Goal: Task Accomplishment & Management: Complete application form

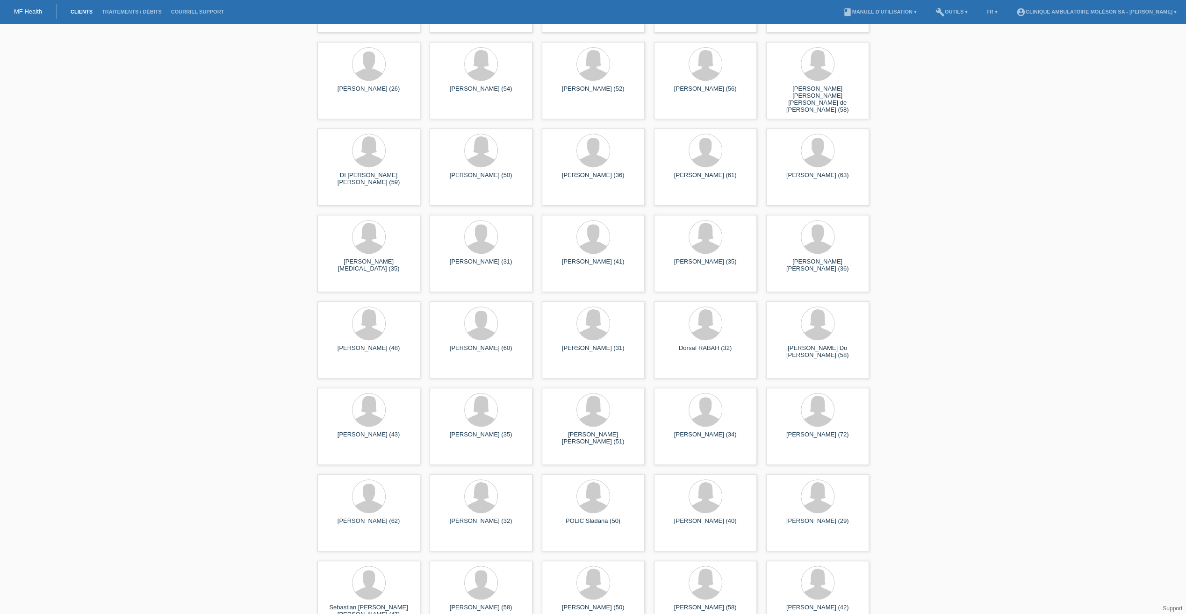
scroll to position [394, 0]
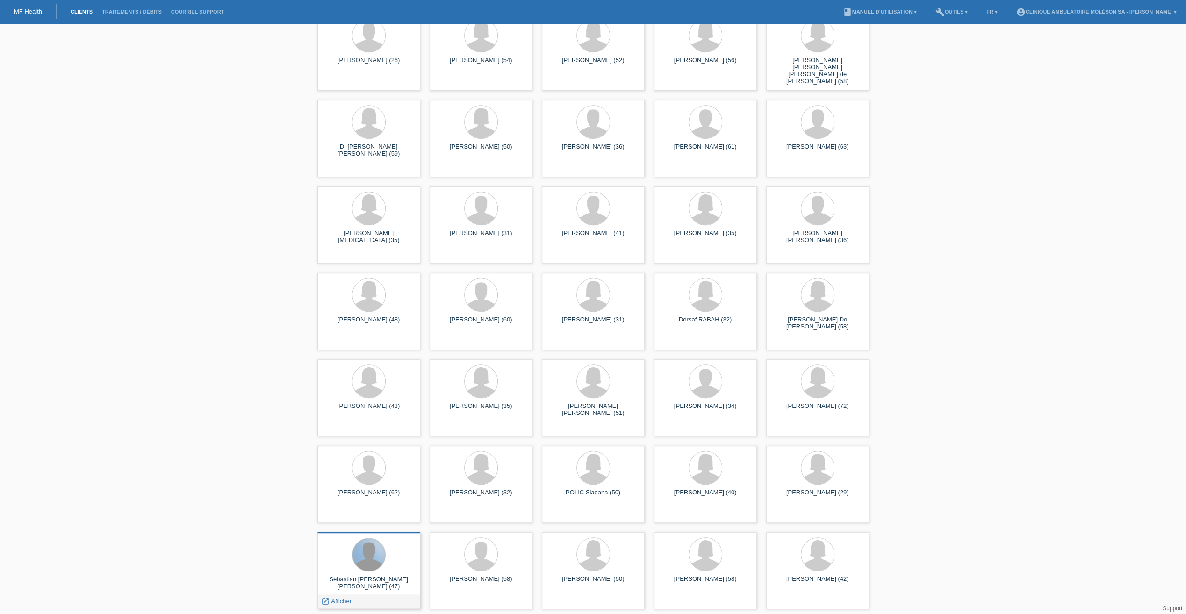
click at [370, 558] on div at bounding box center [368, 554] width 33 height 33
click at [380, 559] on div at bounding box center [368, 554] width 33 height 33
click at [335, 601] on span "Afficher" at bounding box center [341, 601] width 21 height 7
click at [335, 601] on div "Sebastian Fernando Vara Vaz (47) launch Afficher" at bounding box center [368, 570] width 103 height 77
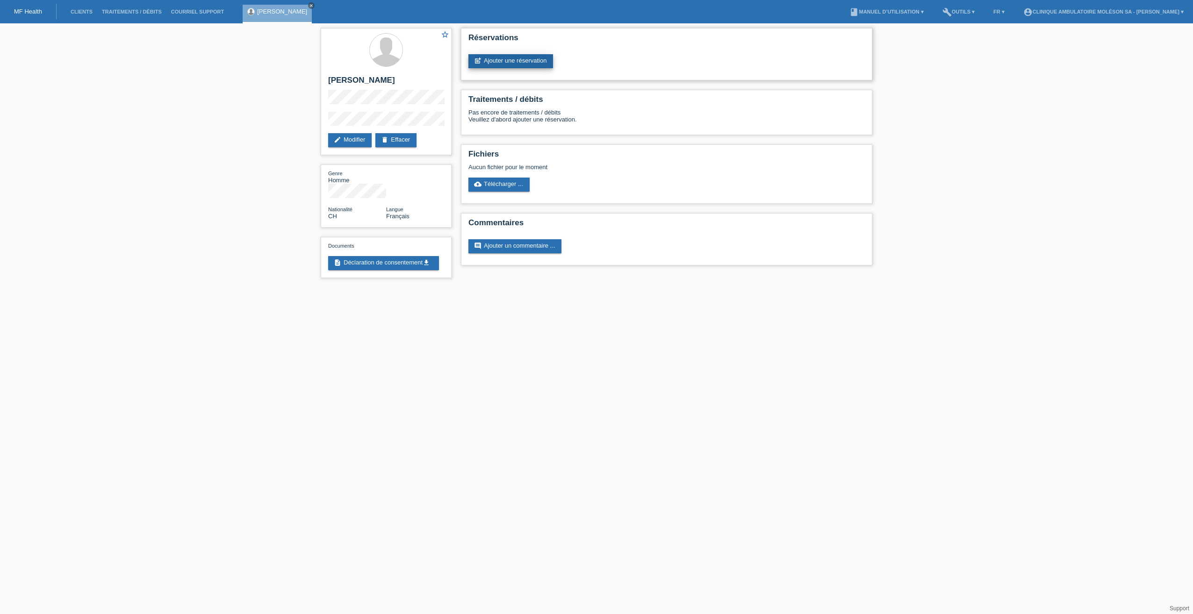
click at [499, 64] on link "post_add Ajouter une réservation" at bounding box center [510, 61] width 85 height 14
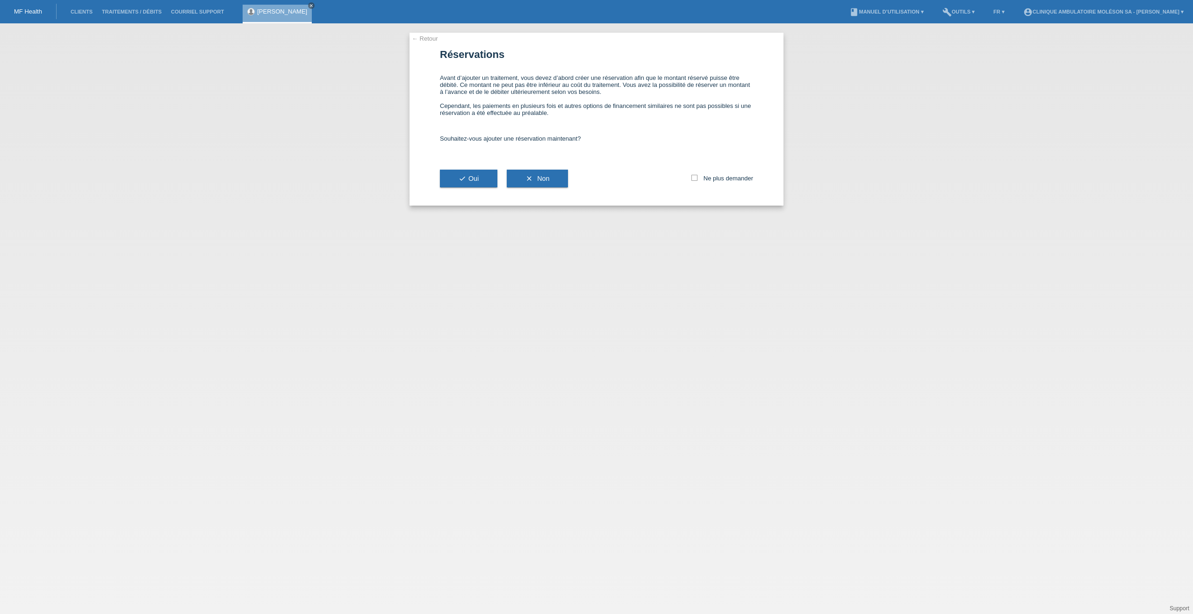
click at [423, 41] on link "← Retour" at bounding box center [425, 38] width 26 height 7
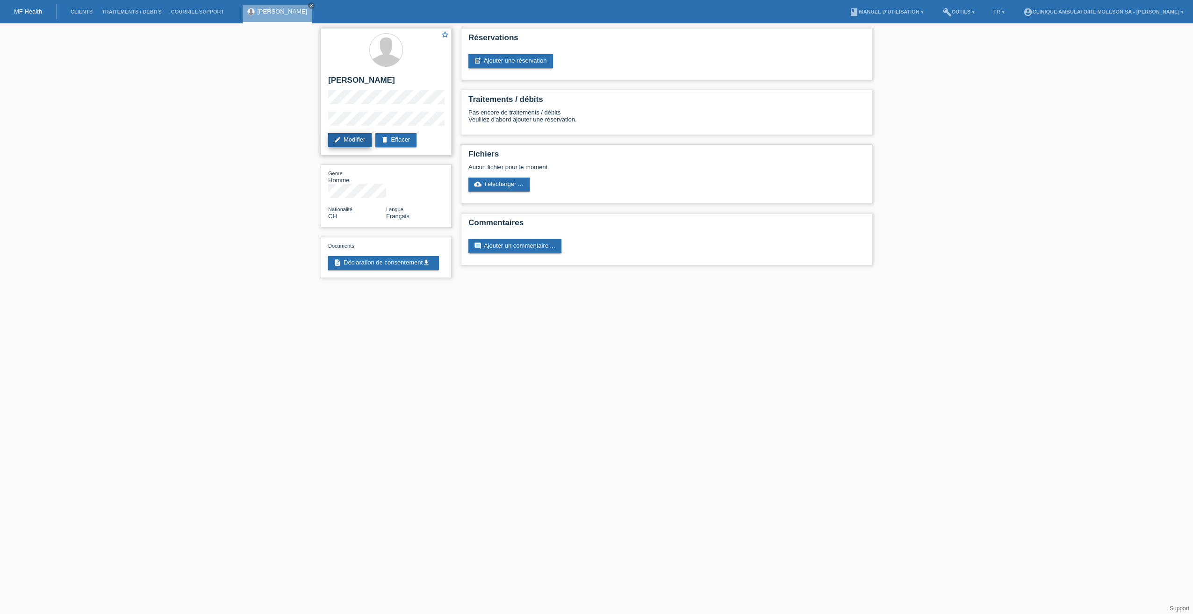
click at [358, 141] on link "edit Modifier" at bounding box center [349, 140] width 43 height 14
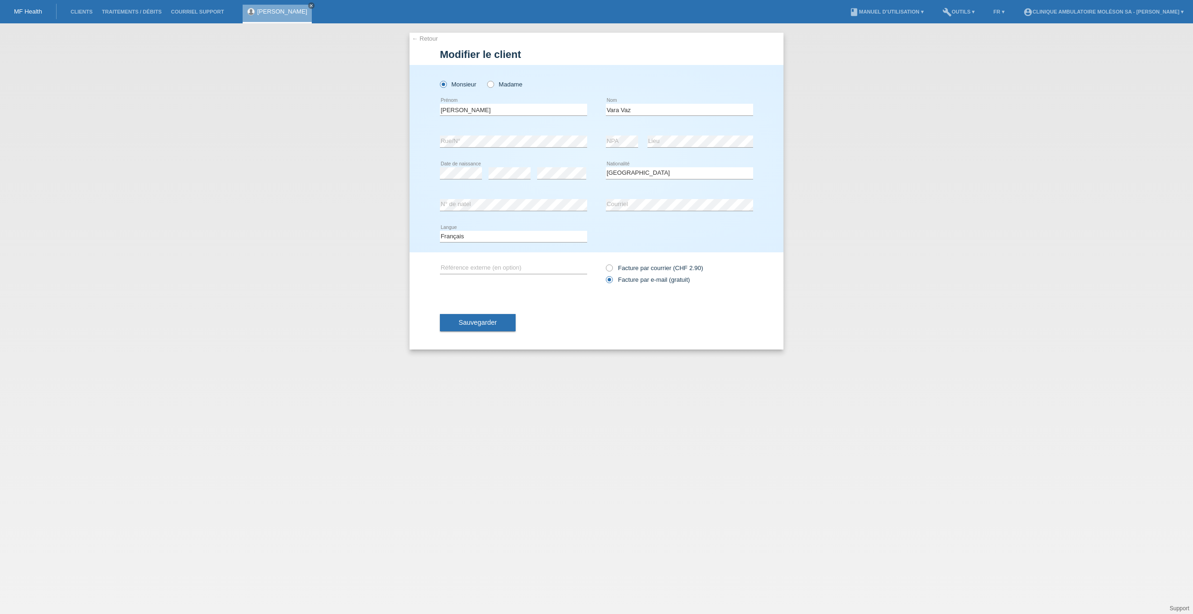
select select "CH"
click at [480, 268] on input "text" at bounding box center [513, 268] width 147 height 12
type input "50949"
click at [633, 174] on select "Veuillez sélectionner... Suisse Allemagne Autriche Liechtenstein ------------ A…" at bounding box center [679, 172] width 147 height 11
select select "ES"
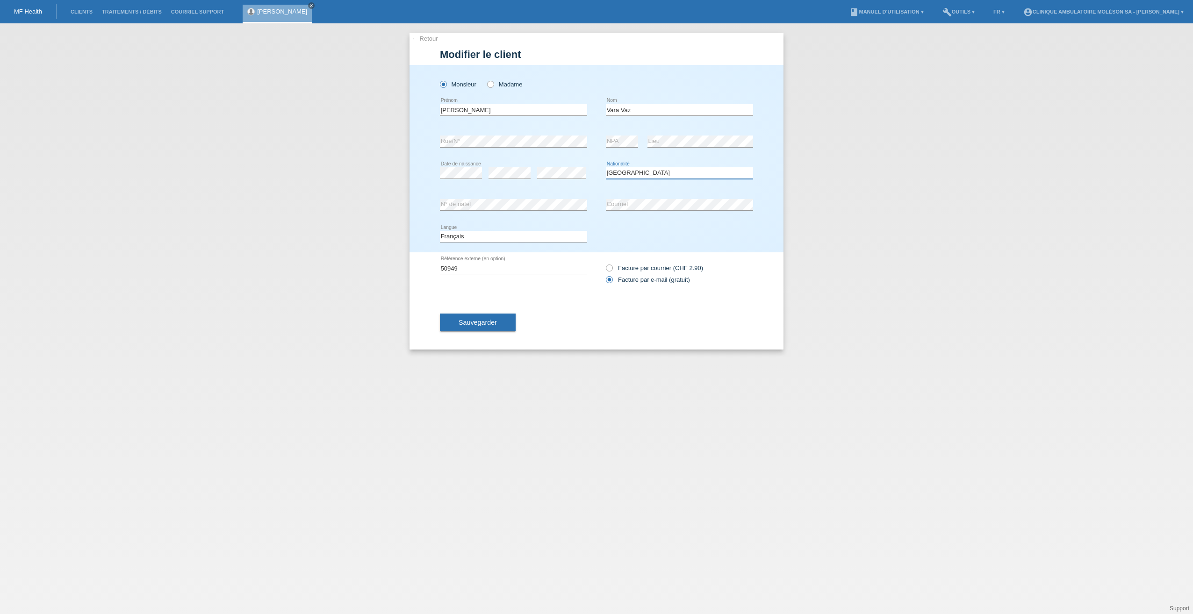
click at [606, 167] on select "Veuillez sélectionner... Suisse Allemagne Autriche Liechtenstein ------------ A…" at bounding box center [679, 172] width 147 height 11
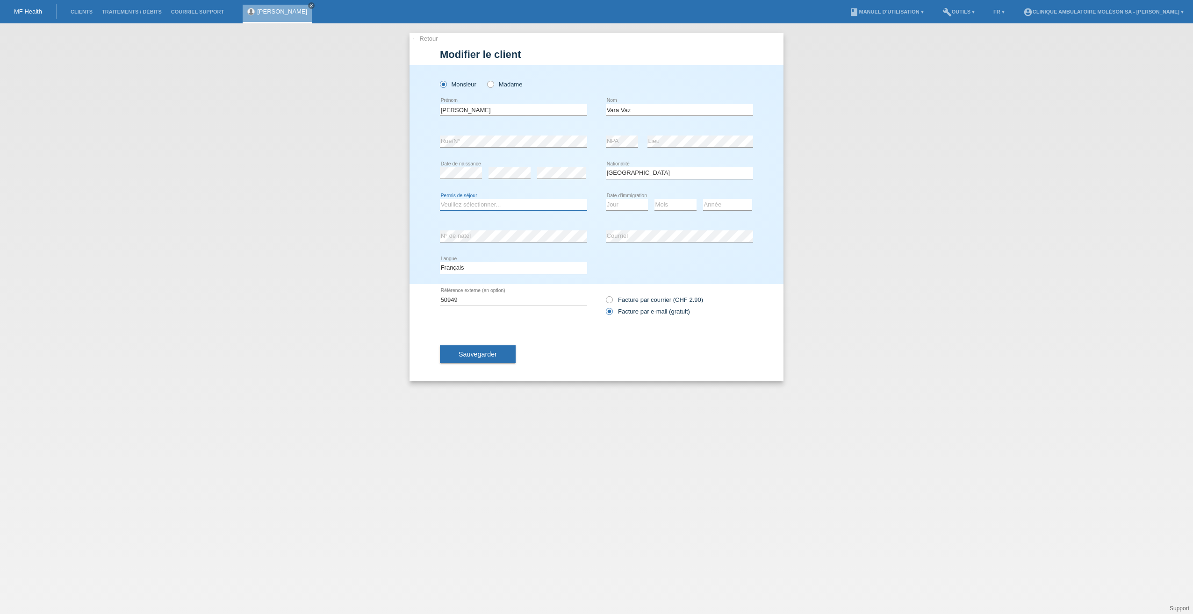
click at [487, 207] on select "Veuillez sélectionner... C B B - Statut de réfugié Autre" at bounding box center [513, 204] width 147 height 11
select select "C"
click at [440, 199] on select "Veuillez sélectionner... C B B - Statut de réfugié Autre" at bounding box center [513, 204] width 147 height 11
click at [626, 205] on select "Jour 01 02 03 04 05 06 07 08 09 10 11" at bounding box center [627, 204] width 42 height 11
click at [641, 202] on select "Jour 01 02 03 04 05 06 07 08 09 10 11" at bounding box center [627, 204] width 42 height 11
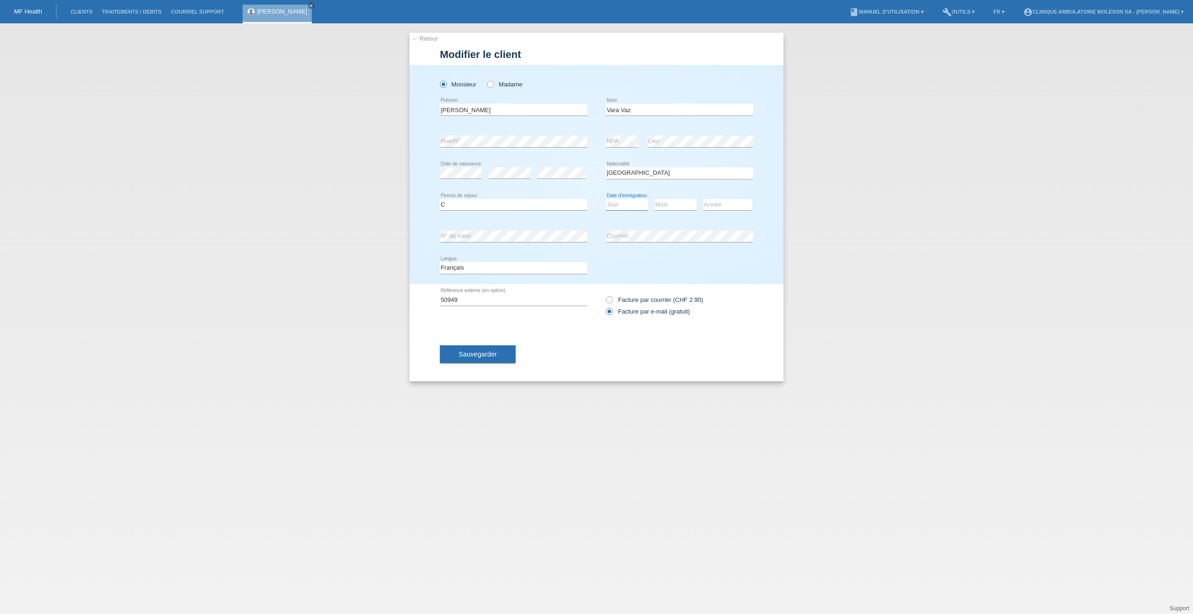
select select "25"
click at [606, 199] on select "Jour 01 02 03 04 05 06 07 08 09 10 11" at bounding box center [627, 204] width 42 height 11
click at [665, 210] on icon at bounding box center [675, 210] width 42 height 0
click at [665, 208] on select "Mois 01 02 03 04 05 06 07 08 09 10 11" at bounding box center [675, 204] width 42 height 11
select select "06"
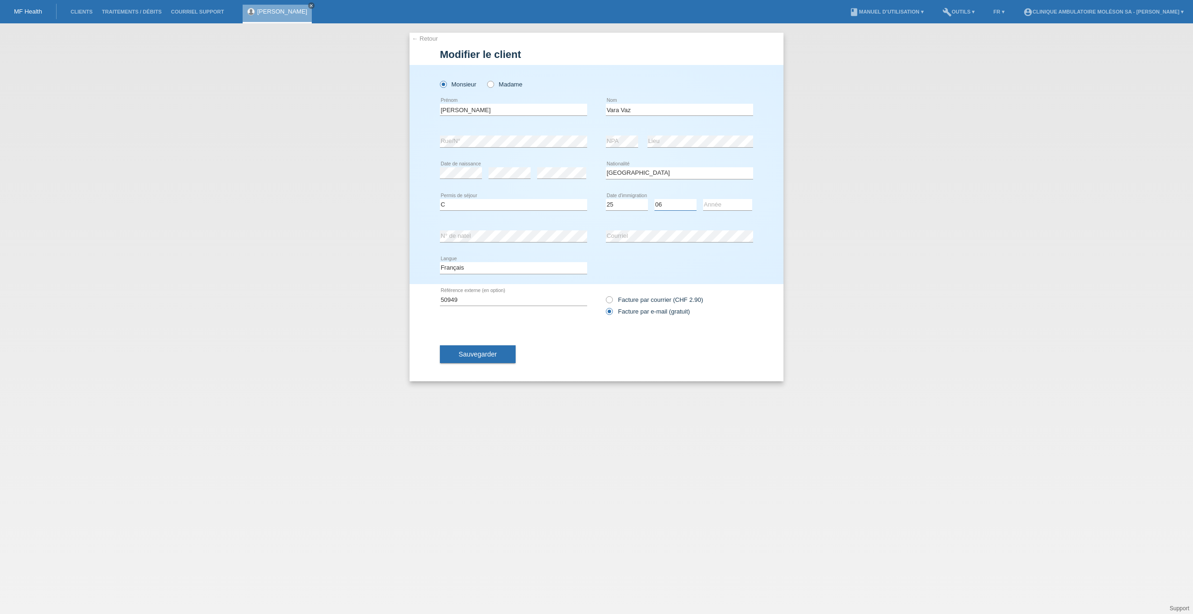
click at [654, 199] on select "Mois 01 02 03 04 05 06 07 08 09 10 11" at bounding box center [675, 204] width 42 height 11
click at [738, 201] on select "Année 2025 2024 2023 2022 2021 2020 2019 2018 2017 2016 2015 2014 2013 2012 201…" at bounding box center [727, 204] width 49 height 11
select select "2009"
click at [480, 352] on span "Sauvegarder" at bounding box center [477, 354] width 38 height 7
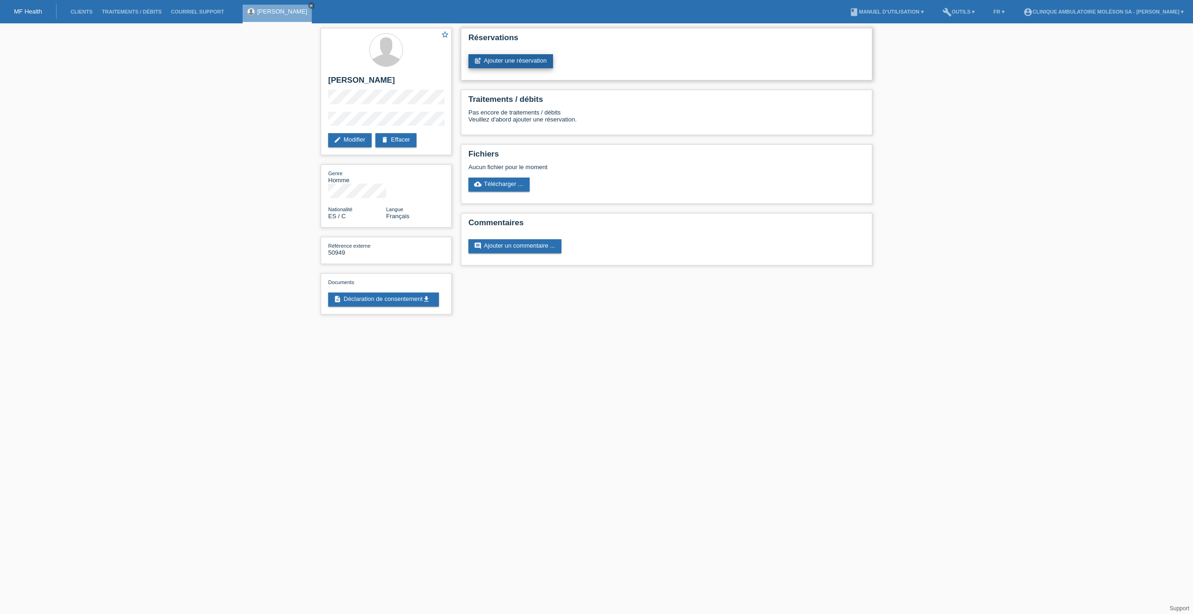
drag, startPoint x: 513, startPoint y: 62, endPoint x: 509, endPoint y: 66, distance: 6.3
click at [513, 62] on link "post_add Ajouter une réservation" at bounding box center [510, 61] width 85 height 14
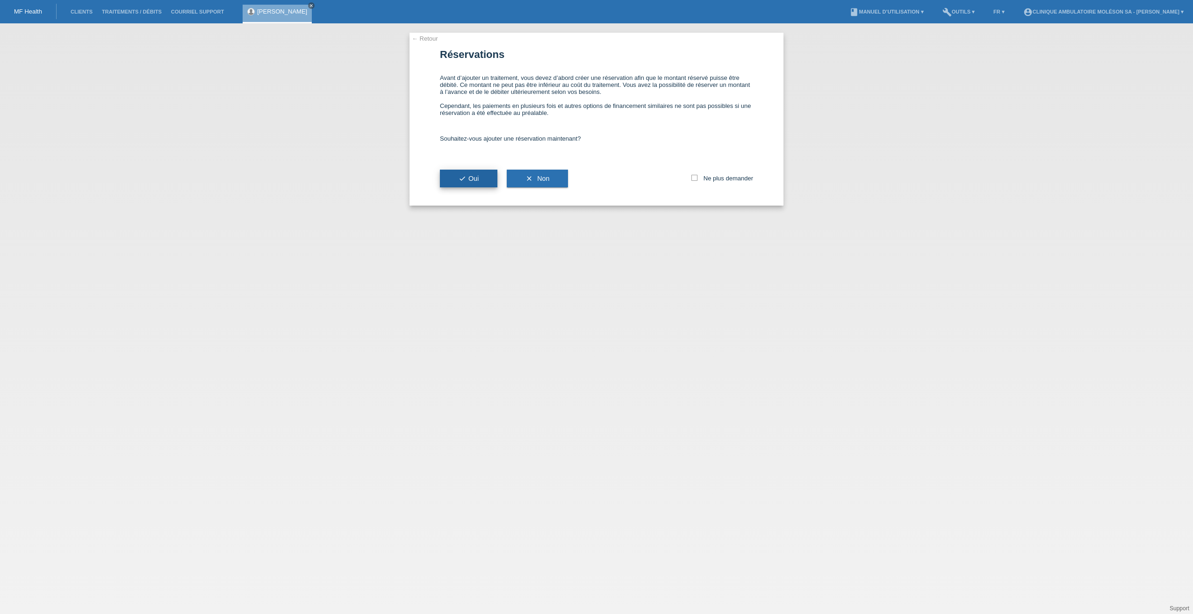
click at [479, 180] on span "check Oui" at bounding box center [468, 178] width 20 height 7
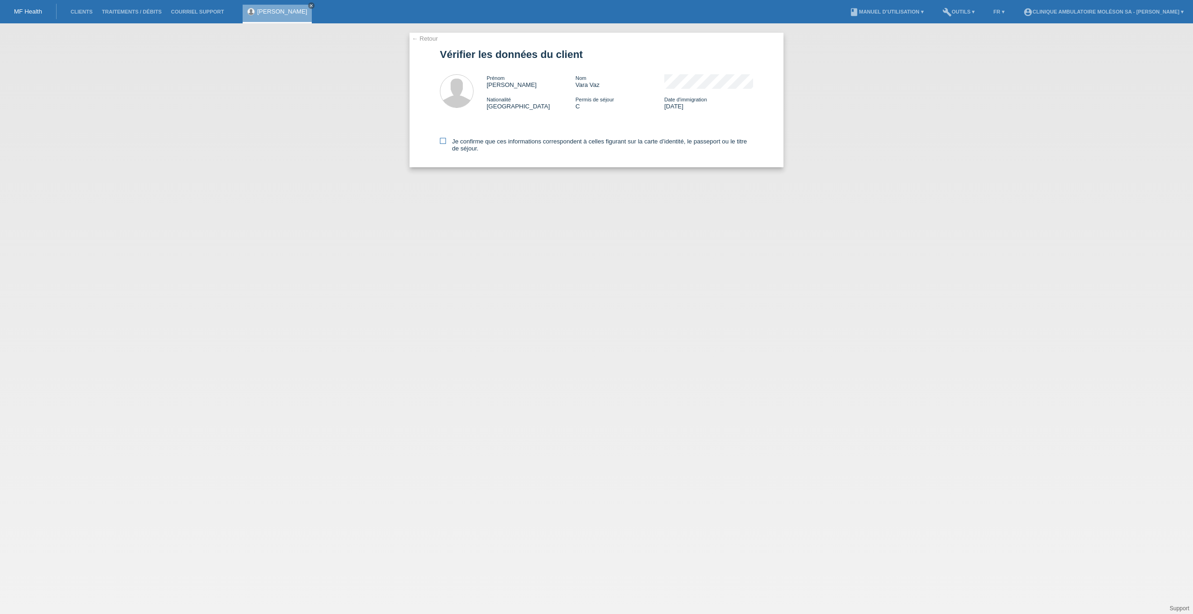
click at [444, 141] on icon at bounding box center [443, 141] width 6 height 6
click at [444, 141] on input "Je confirme que ces informations correspondent à celles figurant sur la carte d…" at bounding box center [443, 141] width 6 height 6
checkbox input "true"
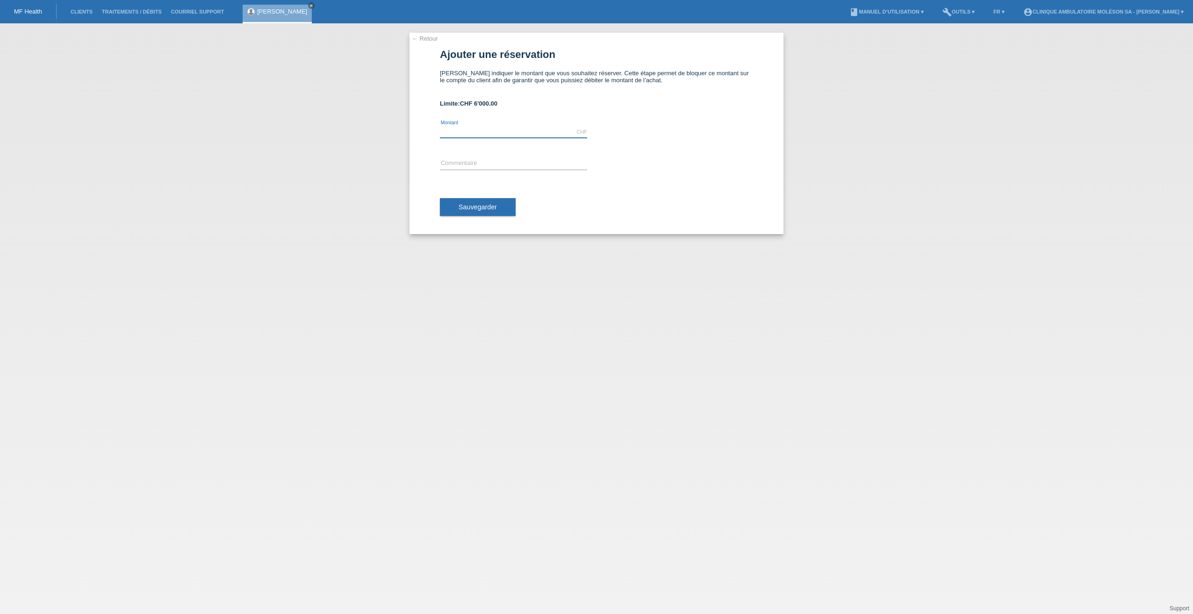
click at [480, 135] on input "text" at bounding box center [513, 132] width 147 height 12
type input "3560.00"
click at [449, 163] on input "text" at bounding box center [513, 164] width 147 height 12
click at [335, 480] on div "← Retour Ajouter une réservation Veuillez indiquer le montant que vous souhaite…" at bounding box center [596, 318] width 1193 height 591
click at [494, 169] on div "error Commentaire" at bounding box center [513, 164] width 147 height 12
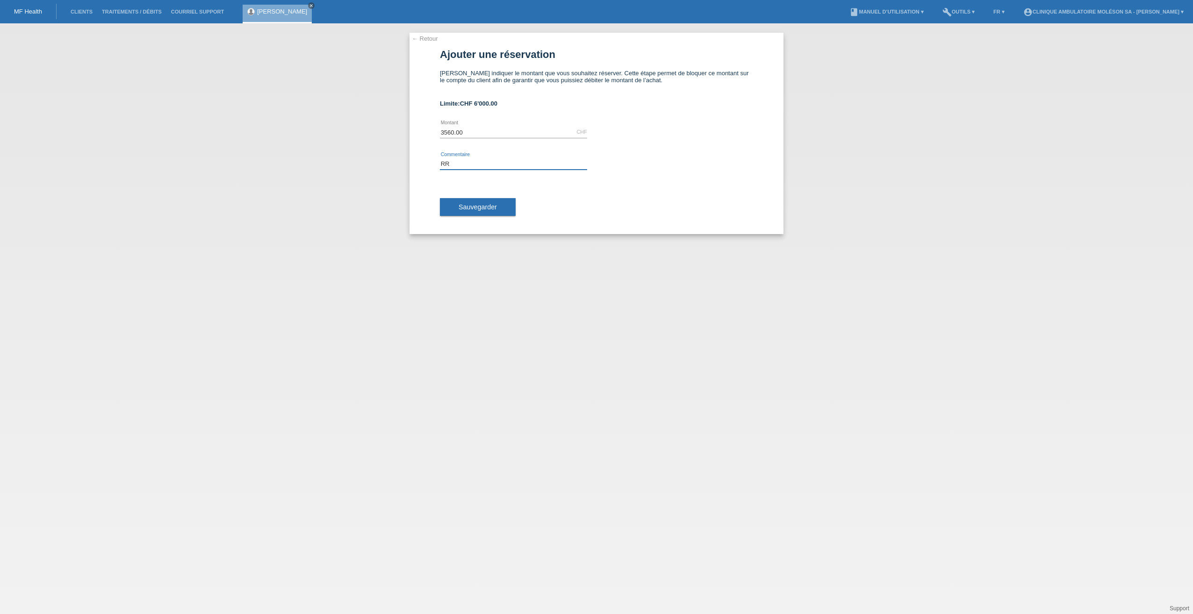
type input "R"
type input "TTT lasik"
click at [474, 204] on span "Sauvegarder" at bounding box center [477, 206] width 38 height 7
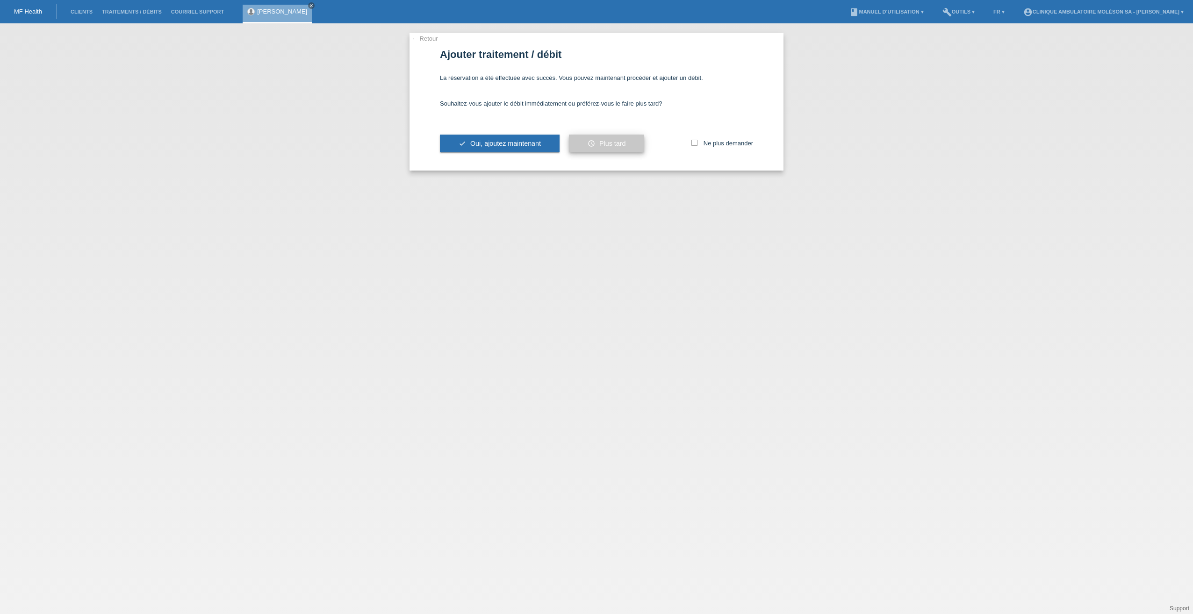
click at [622, 144] on span "Plus tard" at bounding box center [612, 143] width 26 height 7
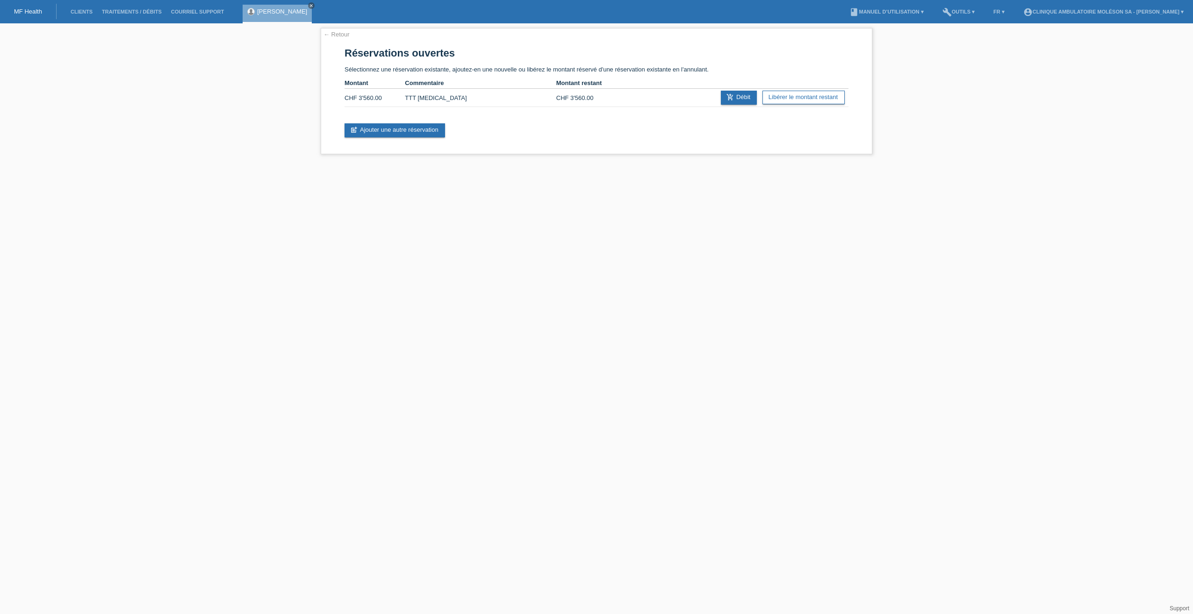
drag, startPoint x: 737, startPoint y: 297, endPoint x: 655, endPoint y: 279, distance: 83.4
click at [737, 164] on html "MF Health Clients Traitements / débits Courriel Support [PERSON_NAME] close menu" at bounding box center [596, 82] width 1193 height 164
click at [315, 5] on link "close" at bounding box center [311, 5] width 7 height 7
click at [335, 31] on link "← Retour" at bounding box center [336, 34] width 26 height 7
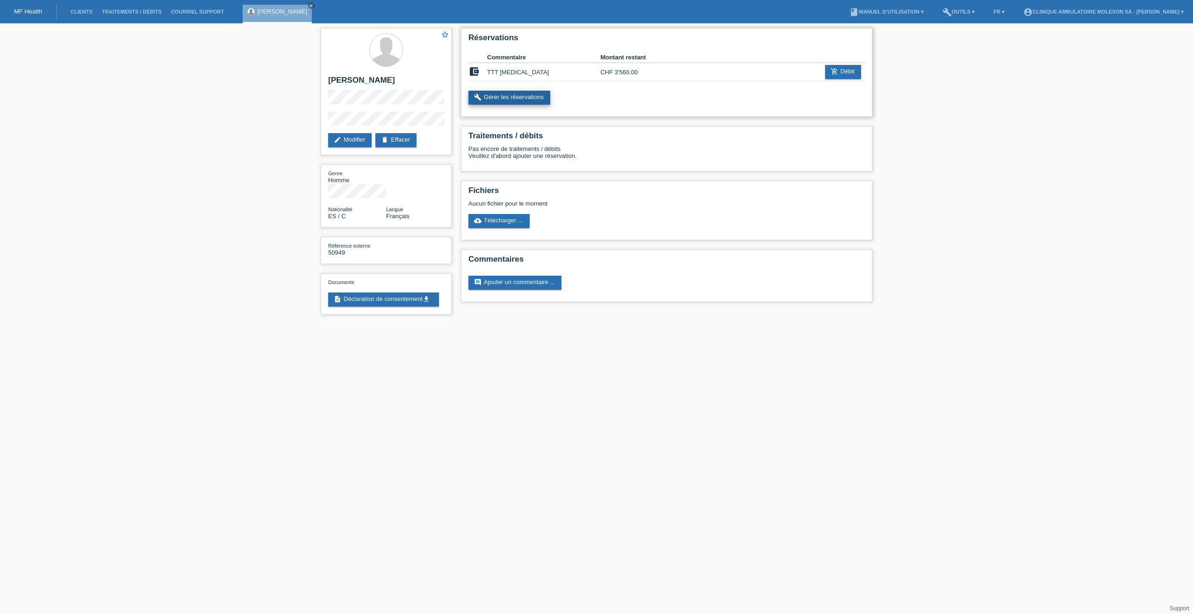
click at [530, 100] on link "build Gérer les réservations" at bounding box center [509, 98] width 82 height 14
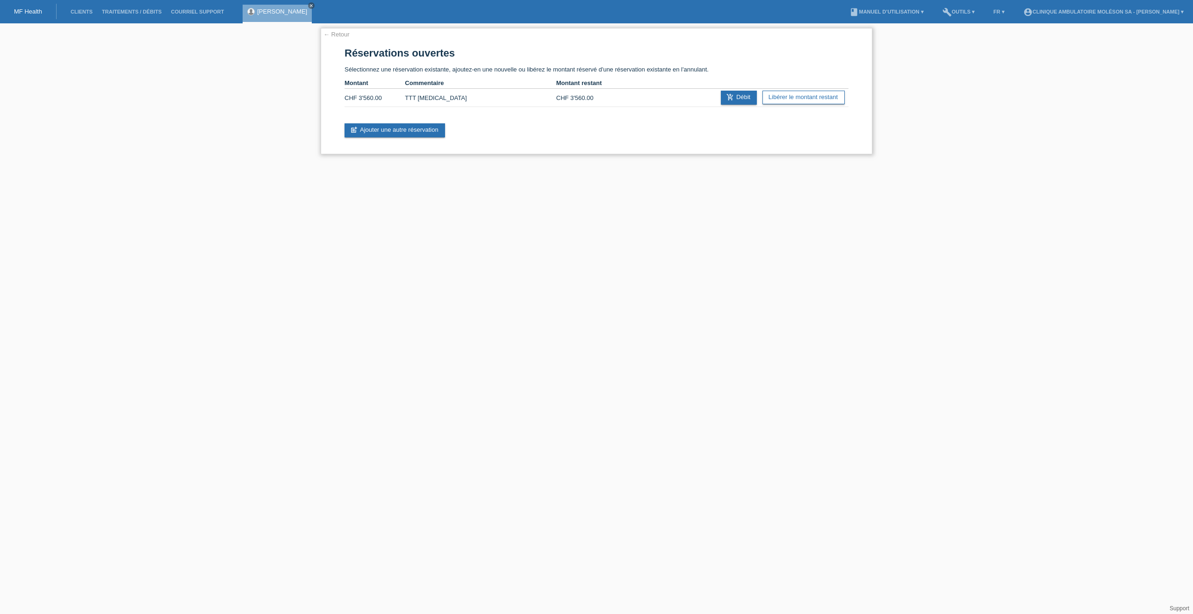
click at [332, 36] on link "← Retour" at bounding box center [336, 34] width 26 height 7
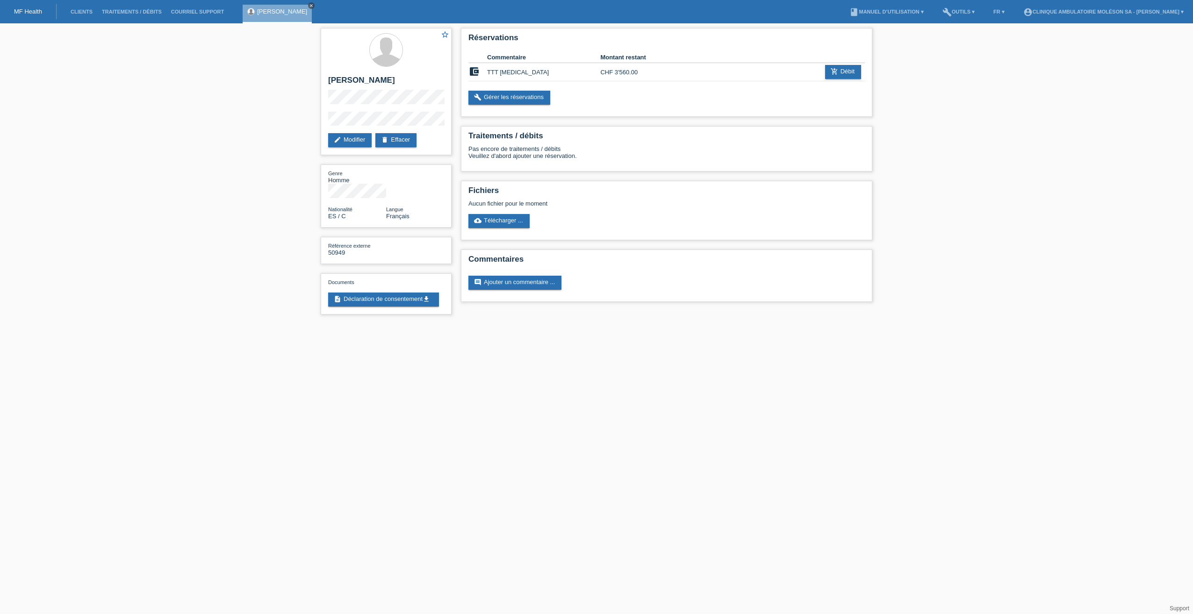
click at [314, 5] on icon "close" at bounding box center [311, 5] width 5 height 5
click at [77, 14] on link "Clients" at bounding box center [81, 12] width 31 height 6
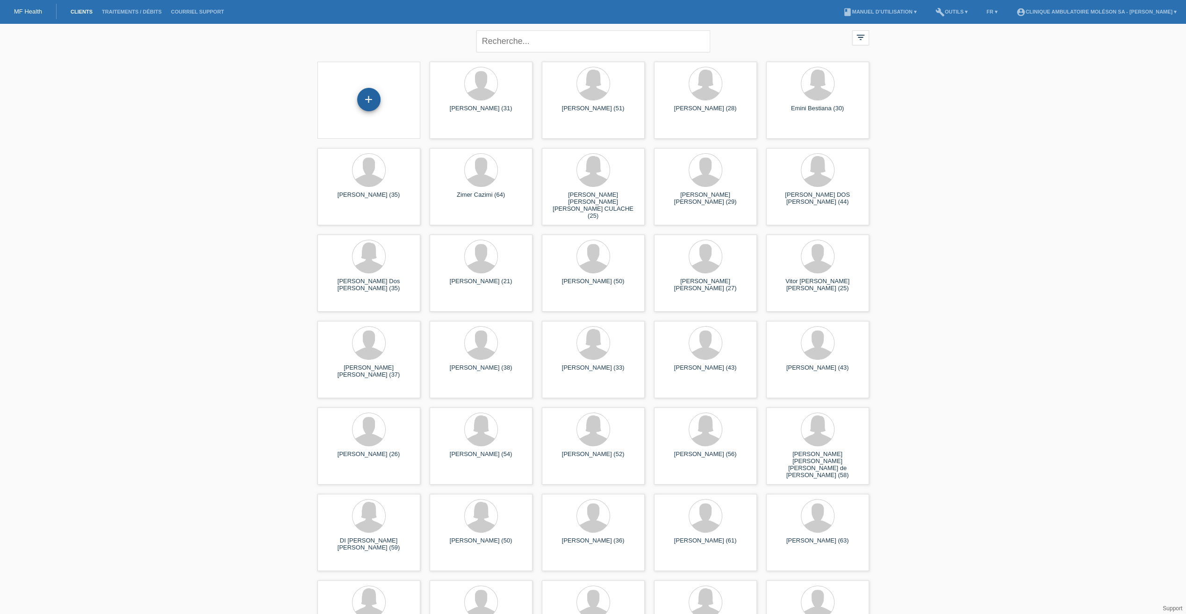
click at [366, 103] on div "+" at bounding box center [368, 99] width 23 height 23
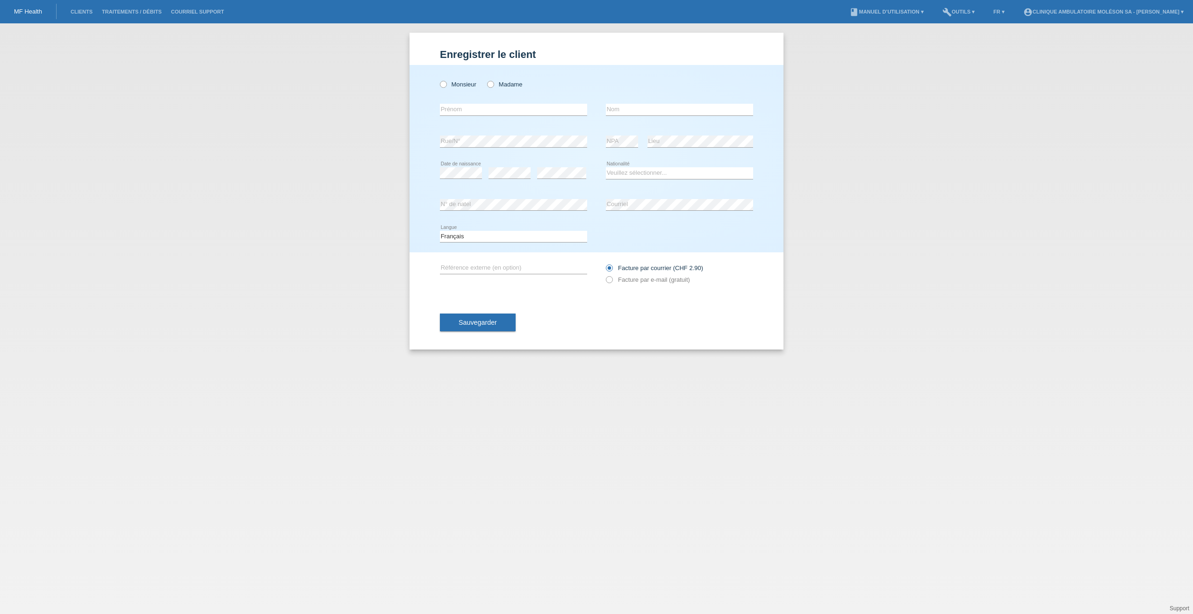
drag, startPoint x: 498, startPoint y: 86, endPoint x: 479, endPoint y: 101, distance: 23.9
click at [497, 86] on label "Madame" at bounding box center [504, 84] width 35 height 7
click at [493, 86] on input "Madame" at bounding box center [490, 84] width 6 height 6
radio input "true"
click at [479, 110] on input "text" at bounding box center [513, 110] width 147 height 12
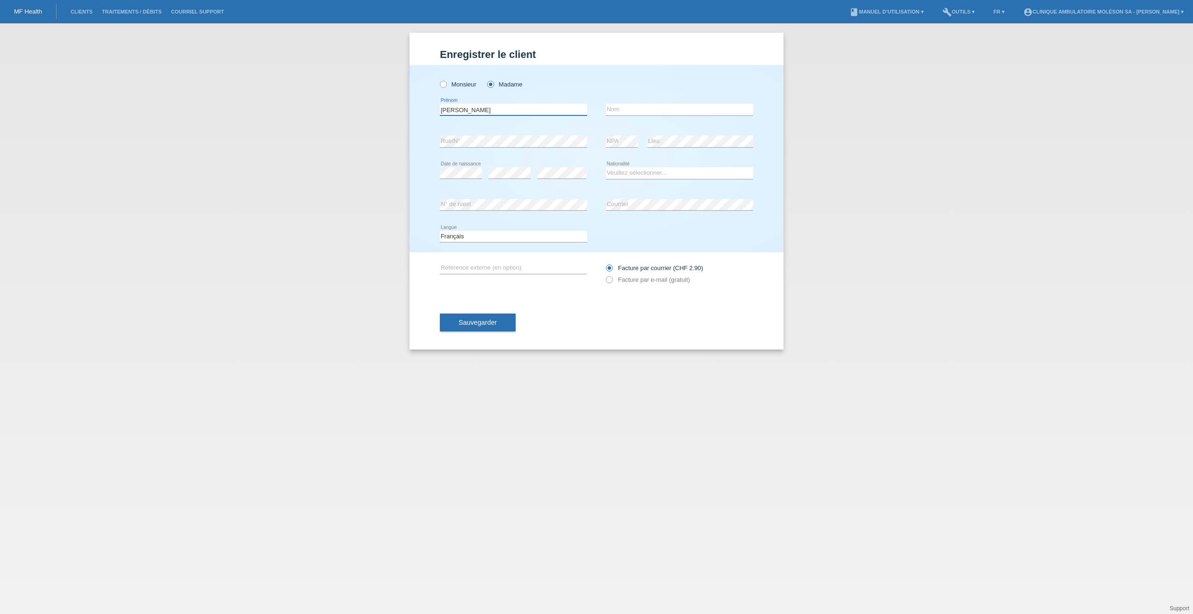
type input "[PERSON_NAME]"
click at [639, 113] on input "text" at bounding box center [679, 110] width 147 height 12
drag, startPoint x: 645, startPoint y: 108, endPoint x: 577, endPoint y: 102, distance: 68.5
click at [577, 102] on div "[PERSON_NAME] error [GEOGRAPHIC_DATA] [PERSON_NAME] error Nom" at bounding box center [596, 110] width 313 height 32
paste input "EIXEIRA [PERSON_NAME]"
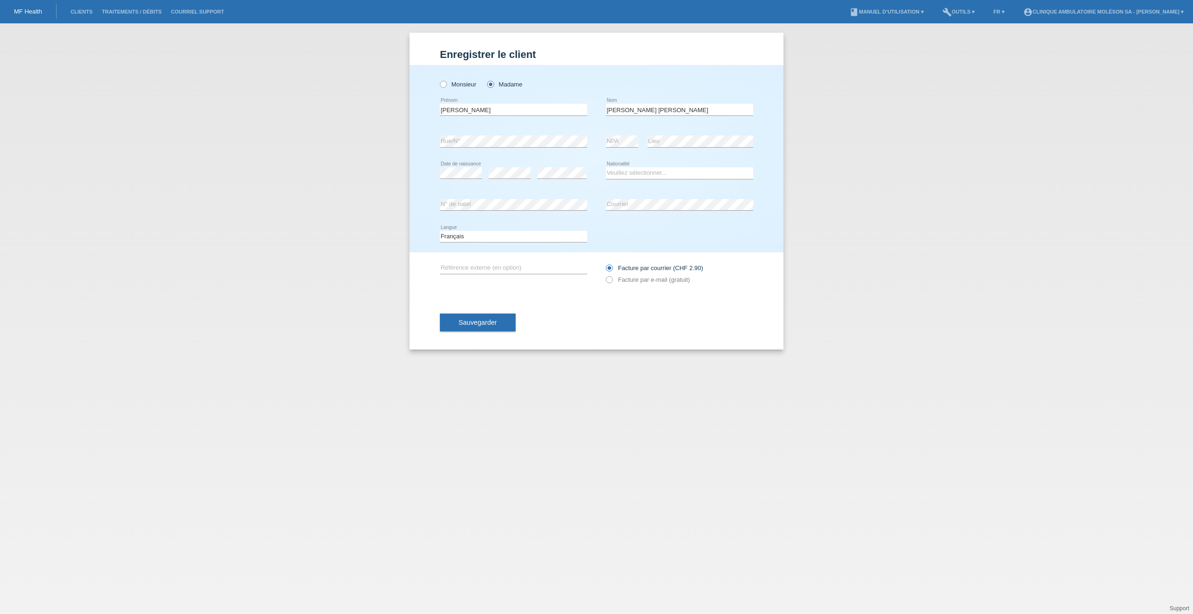
click at [605, 107] on div "[PERSON_NAME] error [GEOGRAPHIC_DATA] [PERSON_NAME] [PERSON_NAME] error Nom" at bounding box center [596, 110] width 313 height 32
click at [608, 110] on input "[PERSON_NAME] [PERSON_NAME]" at bounding box center [679, 110] width 147 height 12
type input "[PERSON_NAME] [PERSON_NAME]"
click at [487, 211] on div "error N° de natel" at bounding box center [513, 205] width 147 height 32
click at [681, 249] on div "Deutsch Français Italiano English error Langue" at bounding box center [596, 237] width 313 height 32
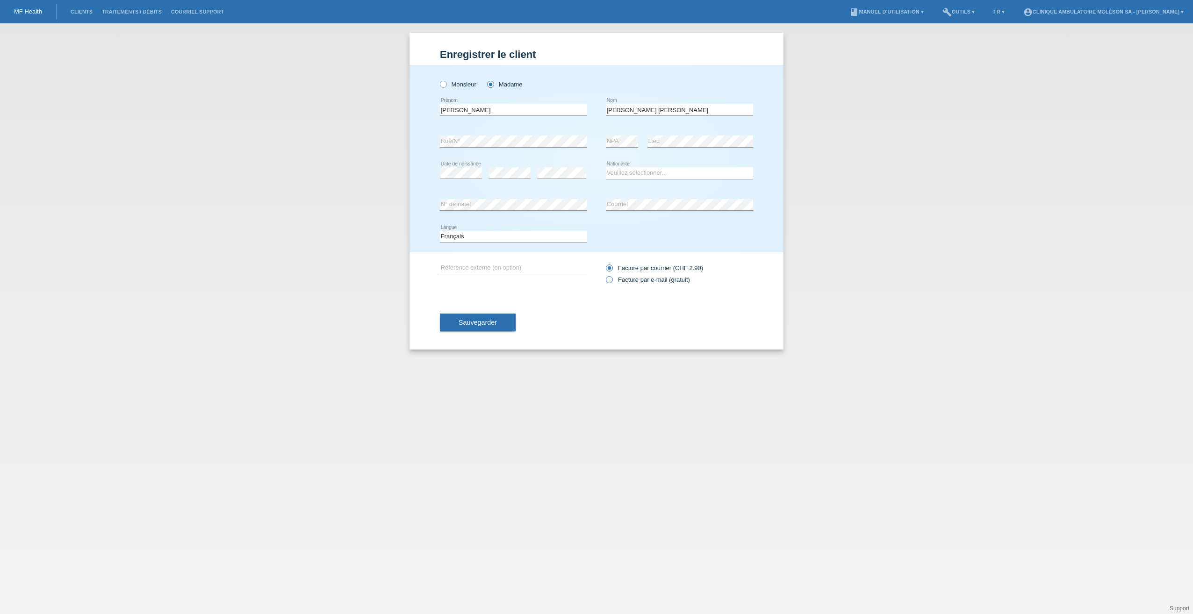
click at [604, 275] on icon at bounding box center [604, 275] width 0 height 0
click at [608, 278] on input "Facture par e-mail (gratuit)" at bounding box center [609, 282] width 6 height 12
radio input "true"
drag, startPoint x: 510, startPoint y: 265, endPoint x: 593, endPoint y: 397, distance: 155.8
click at [510, 265] on input "text" at bounding box center [513, 268] width 147 height 12
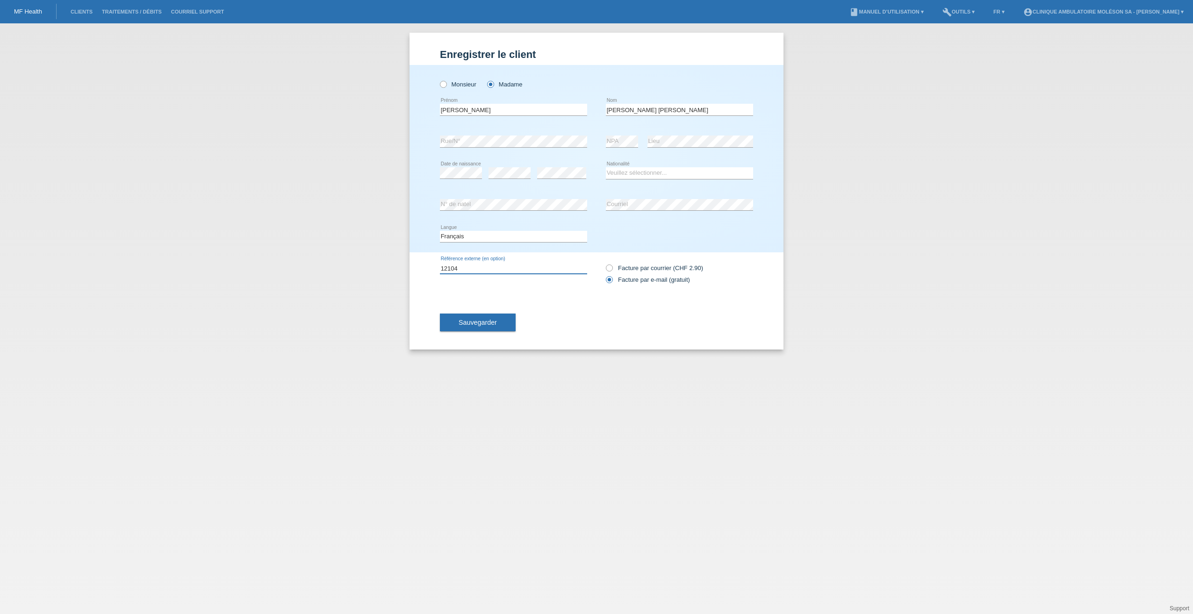
type input "12104"
click at [469, 327] on button "Sauvegarder" at bounding box center [478, 323] width 76 height 18
drag, startPoint x: 657, startPoint y: 173, endPoint x: 644, endPoint y: 179, distance: 14.0
click at [657, 173] on select "Veuillez sélectionner... [GEOGRAPHIC_DATA] [GEOGRAPHIC_DATA] [GEOGRAPHIC_DATA] …" at bounding box center [679, 172] width 147 height 11
select select "CH"
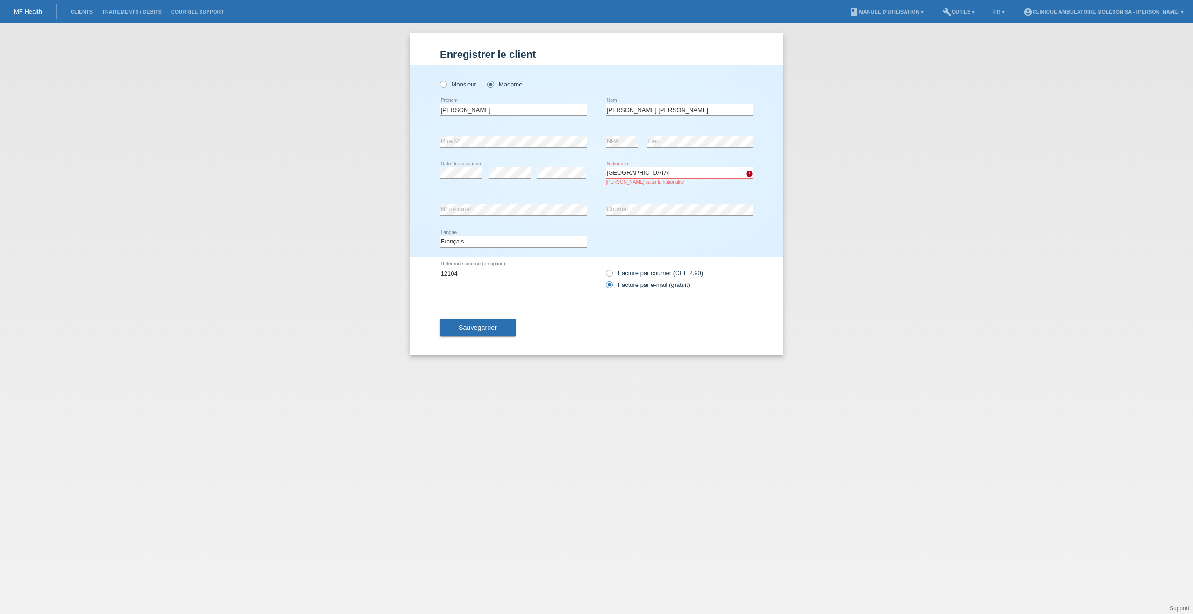
click at [606, 167] on select "Veuillez sélectionner... [GEOGRAPHIC_DATA] [GEOGRAPHIC_DATA] [GEOGRAPHIC_DATA] …" at bounding box center [679, 172] width 147 height 11
click at [485, 336] on div "Sauvegarder" at bounding box center [596, 328] width 313 height 54
click at [482, 330] on span "Sauvegarder" at bounding box center [477, 327] width 38 height 7
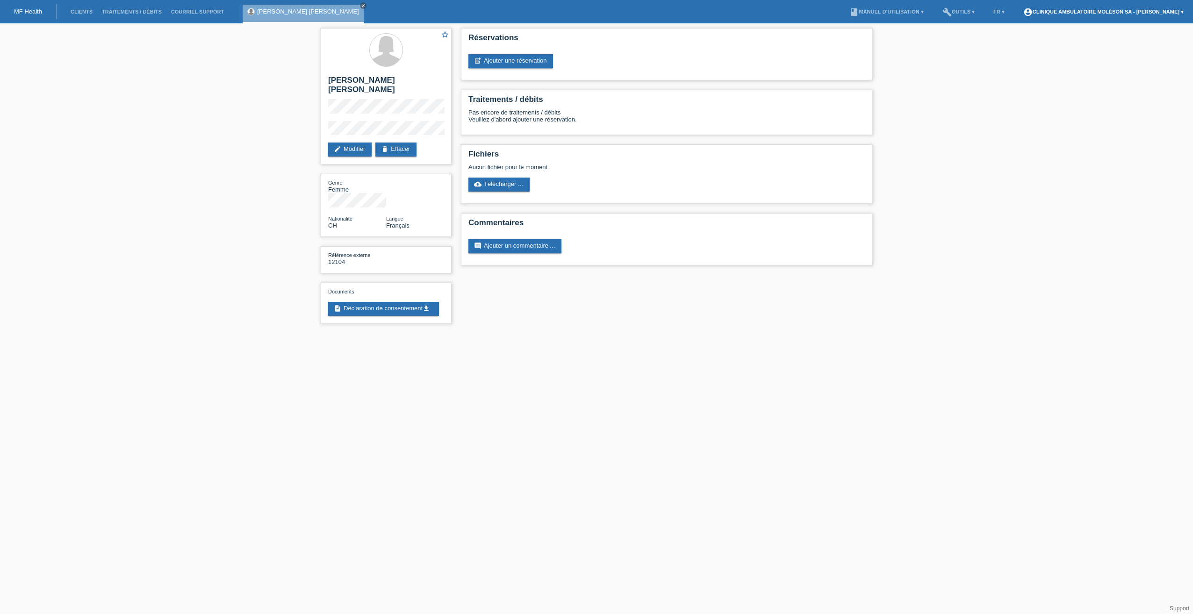
click at [1109, 11] on link "account_circle Clinique ambulatoire Moléson SA - Muriel Favre ▾" at bounding box center [1103, 12] width 170 height 6
click at [1054, 56] on link "Déconnexion" at bounding box center [1044, 59] width 36 height 7
